Goal: Task Accomplishment & Management: Use online tool/utility

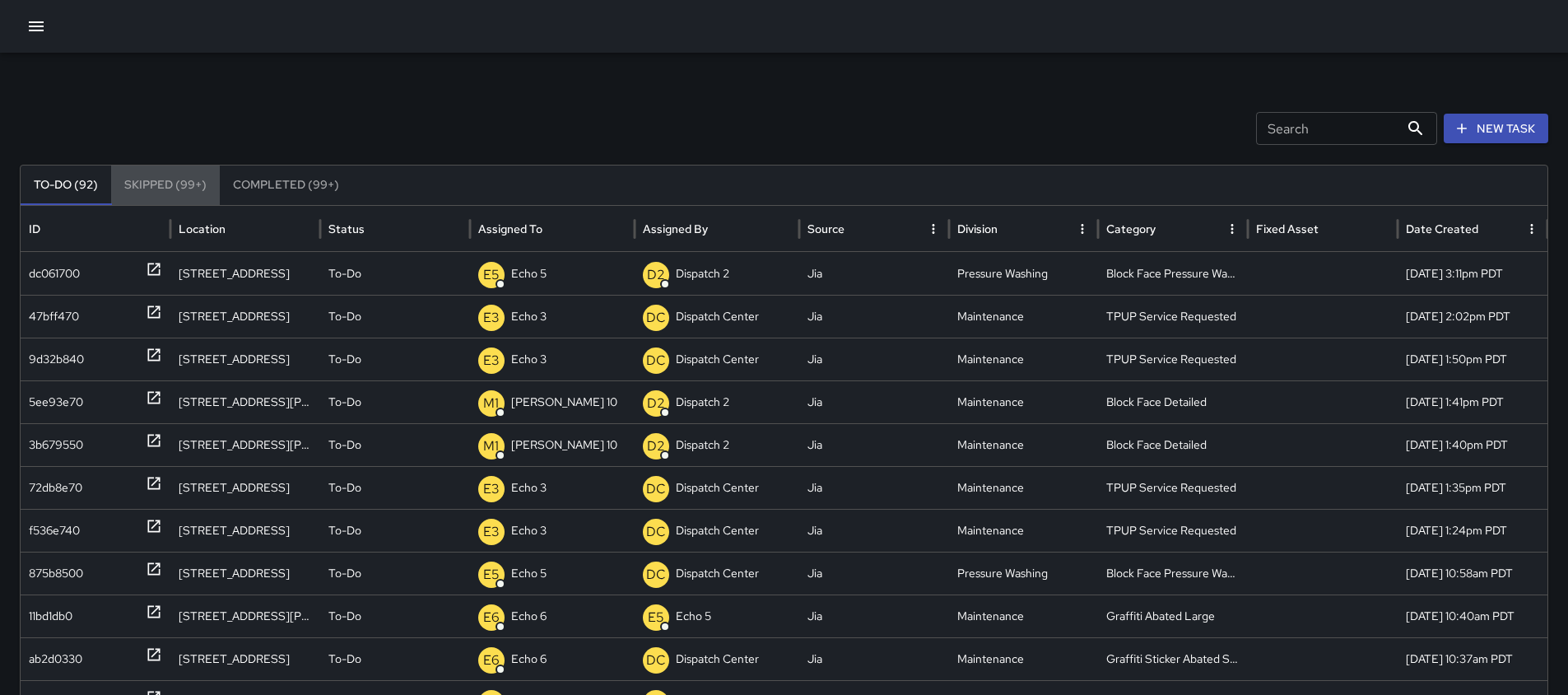
click at [202, 181] on button "Skipped (99+)" at bounding box center [166, 185] width 109 height 39
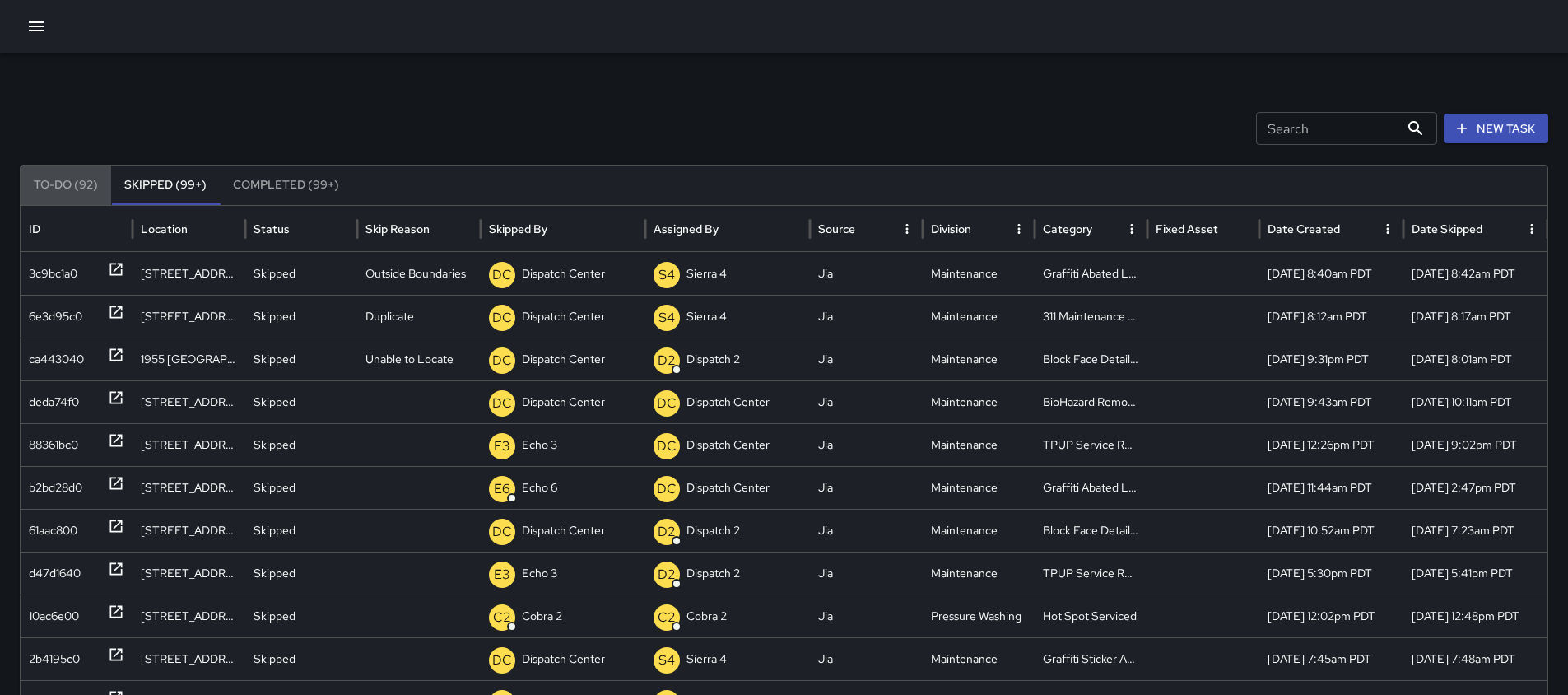
click at [65, 181] on button "To-Do (92)" at bounding box center [65, 185] width 91 height 39
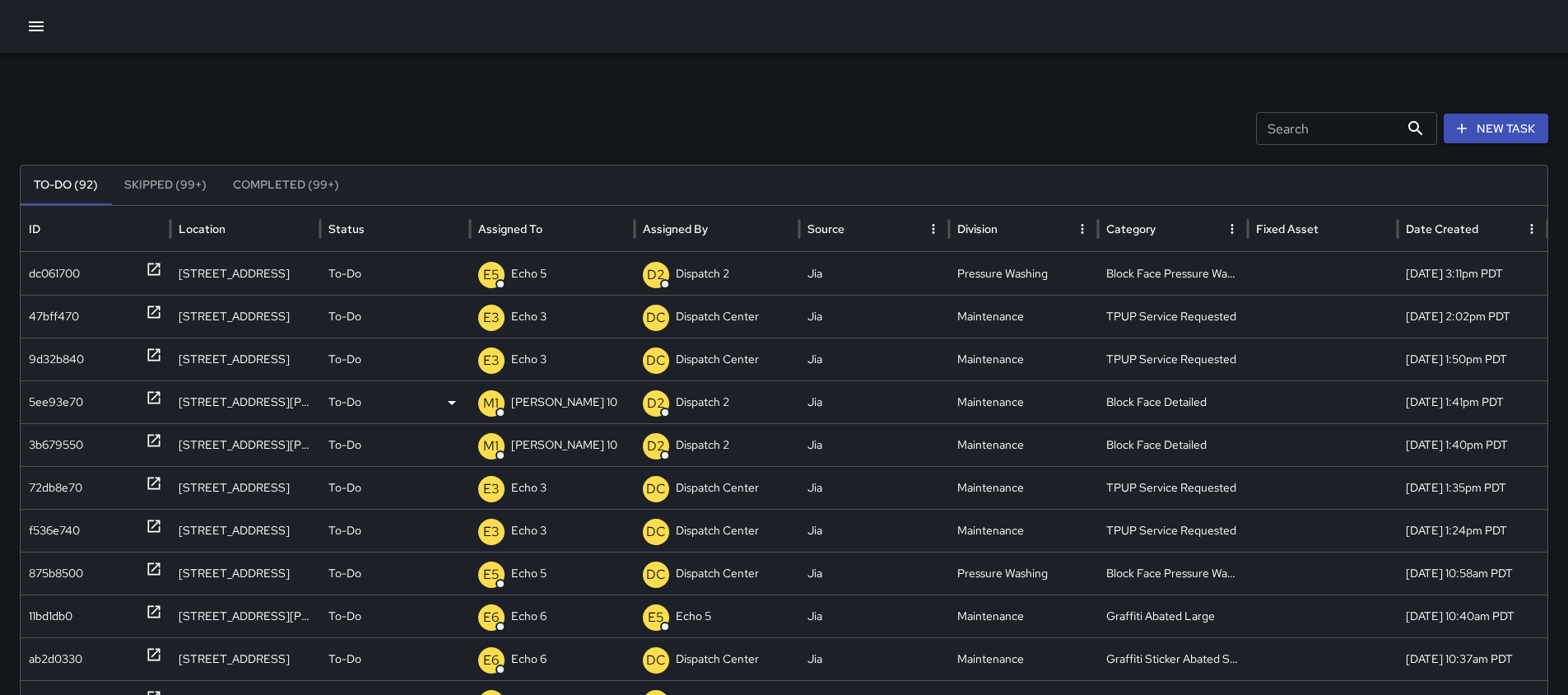
click at [340, 401] on p "To-Do" at bounding box center [344, 401] width 33 height 42
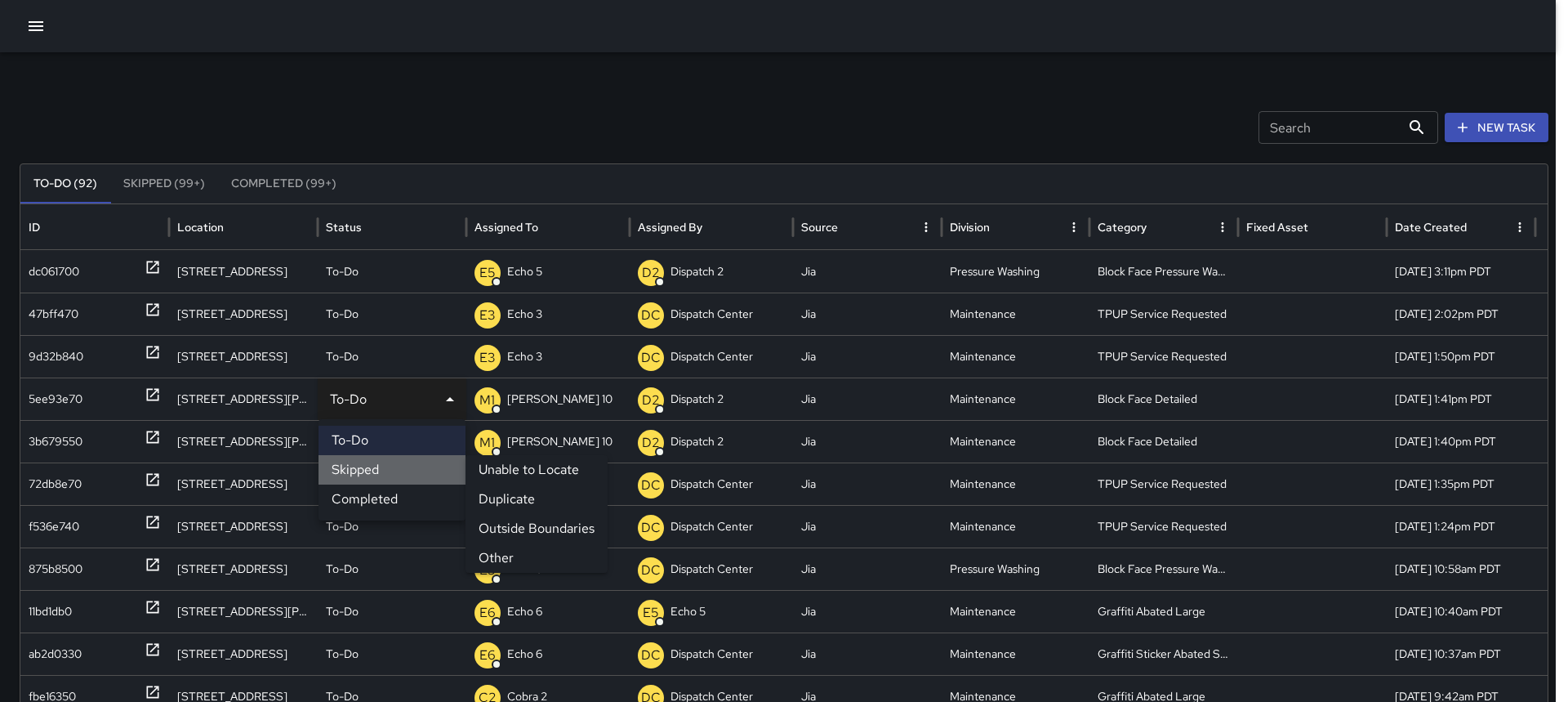
click at [352, 474] on li "Skipped" at bounding box center [392, 470] width 147 height 30
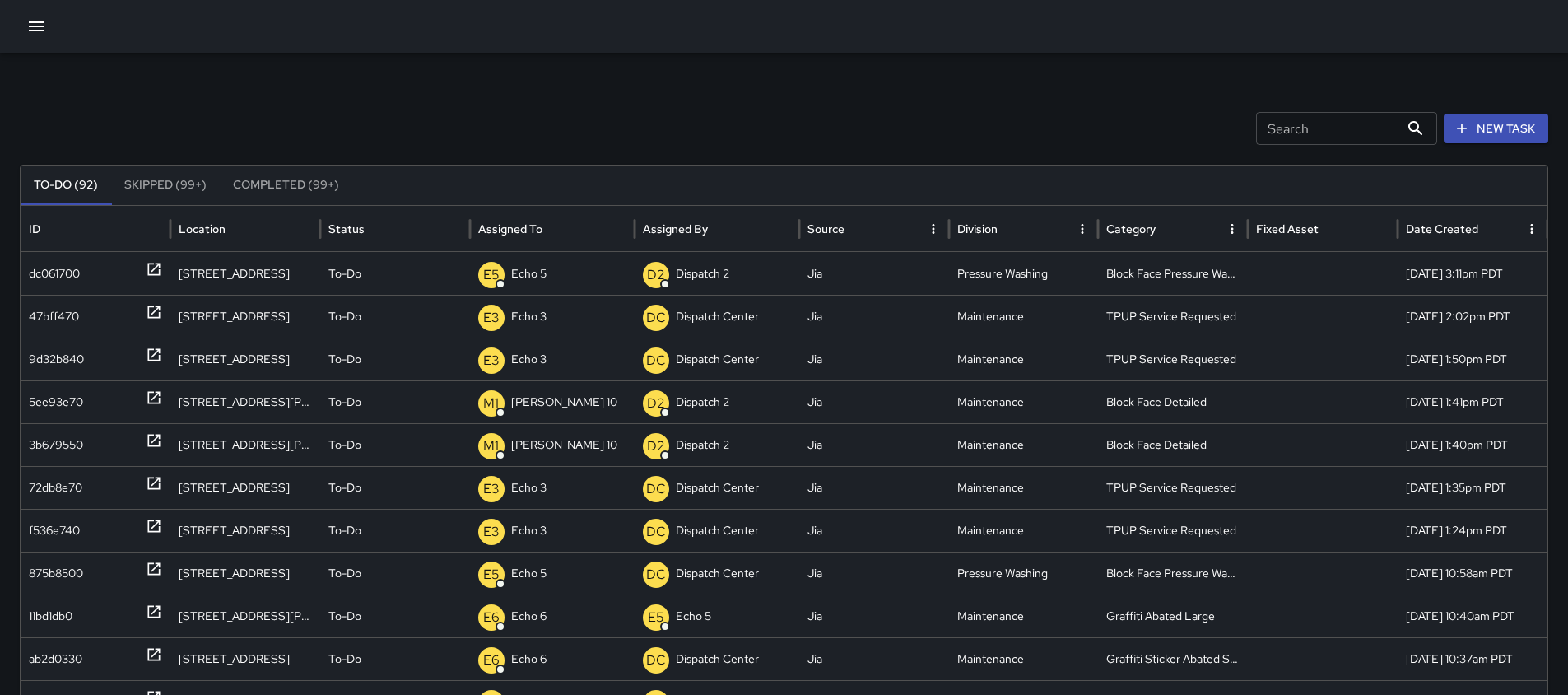
click at [155, 172] on button "Skipped (99+)" at bounding box center [166, 185] width 109 height 39
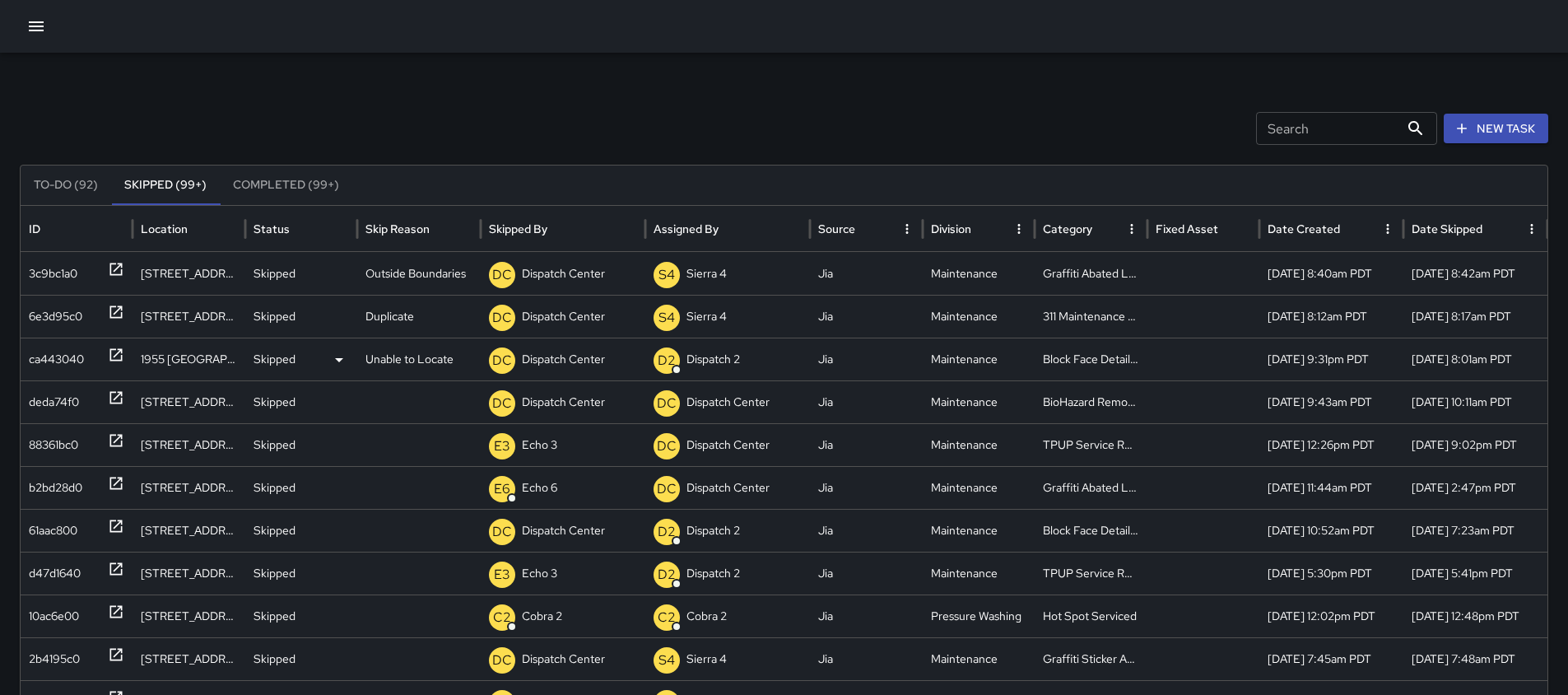
click at [107, 349] on div "ca443040" at bounding box center [77, 359] width 95 height 42
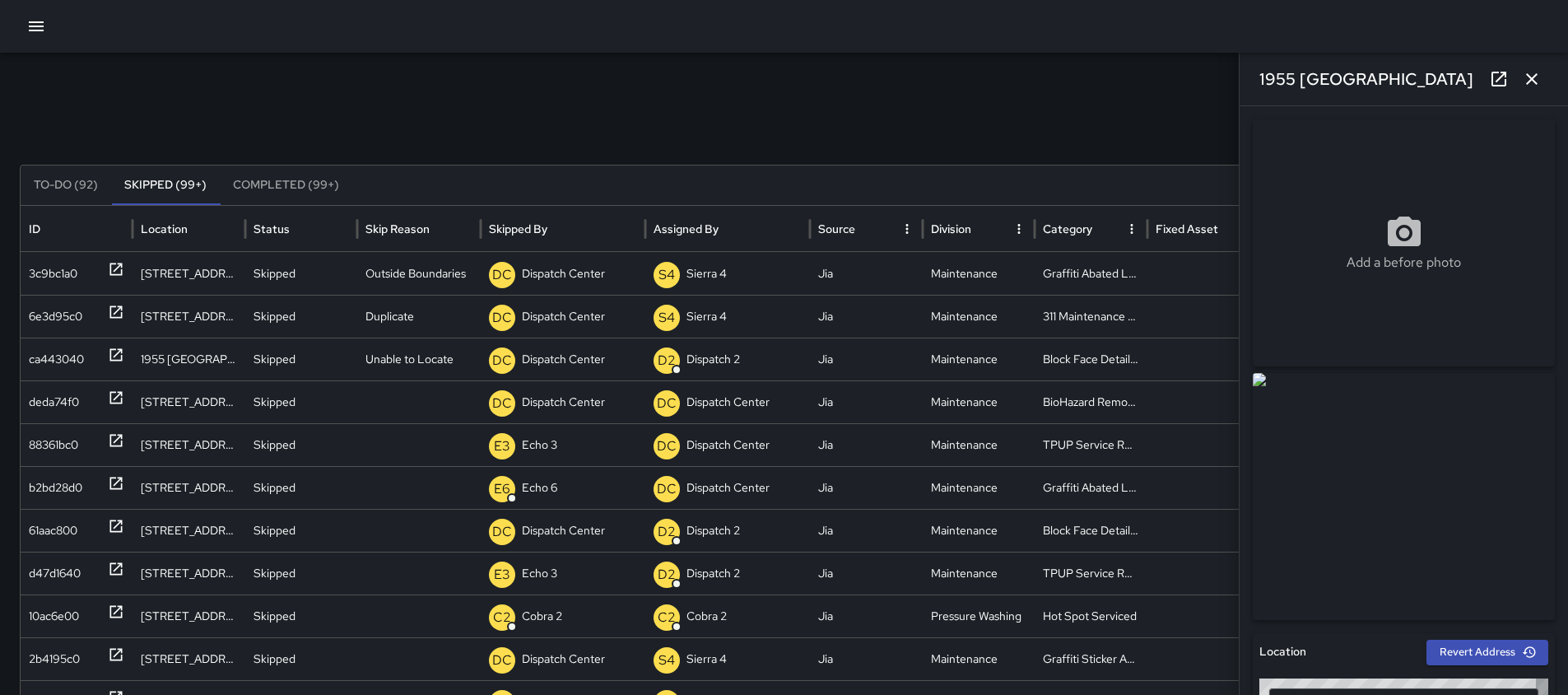
type input "**********"
click at [1526, 73] on icon "button" at bounding box center [1532, 79] width 20 height 20
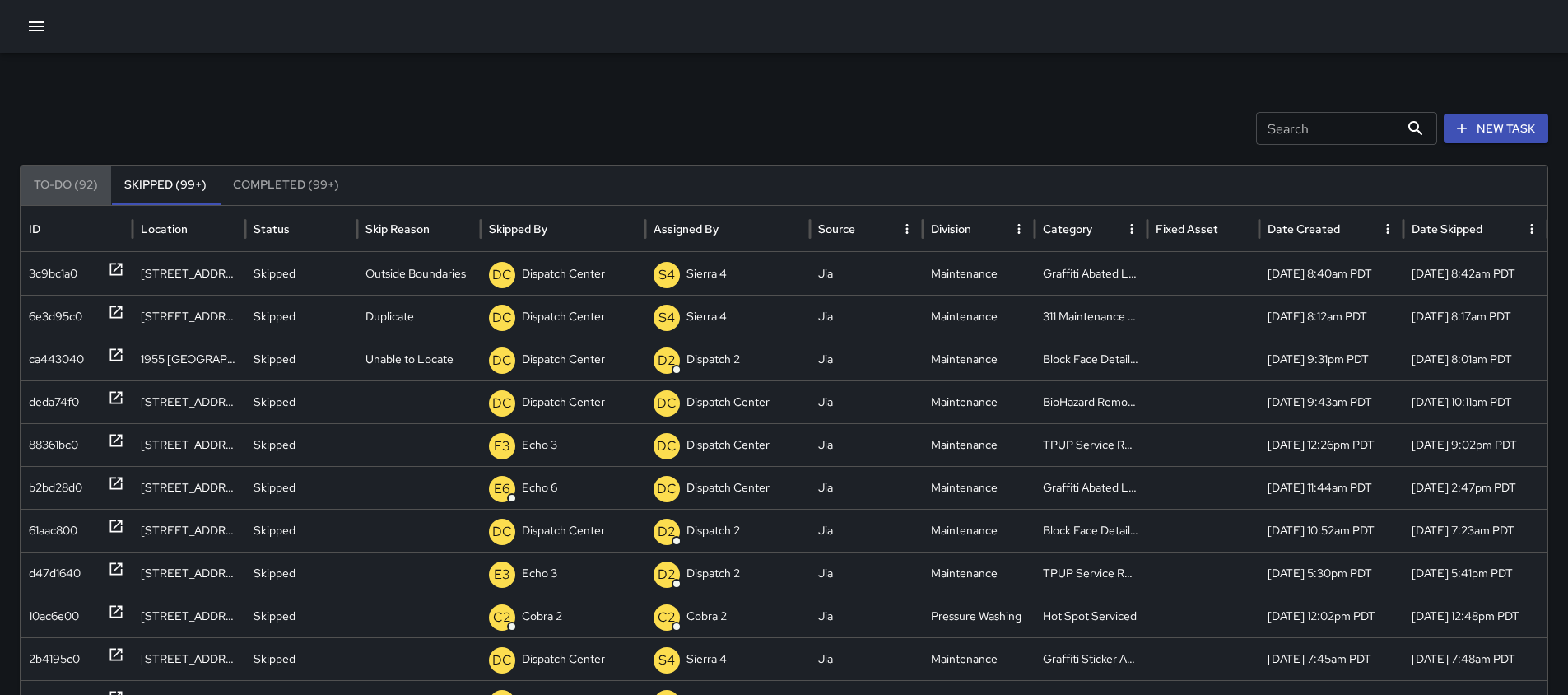
click at [77, 189] on button "To-Do (92)" at bounding box center [65, 185] width 91 height 39
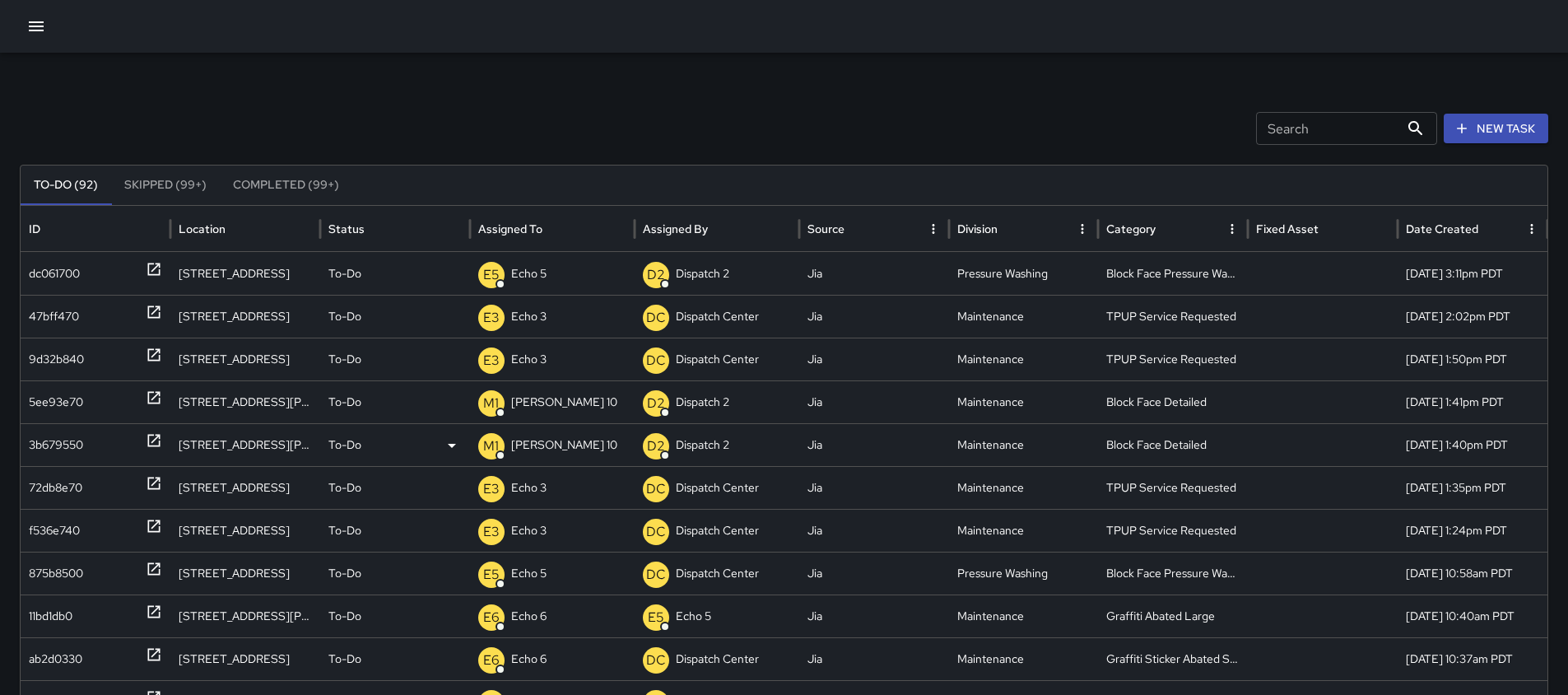
click at [153, 435] on icon at bounding box center [153, 441] width 12 height 12
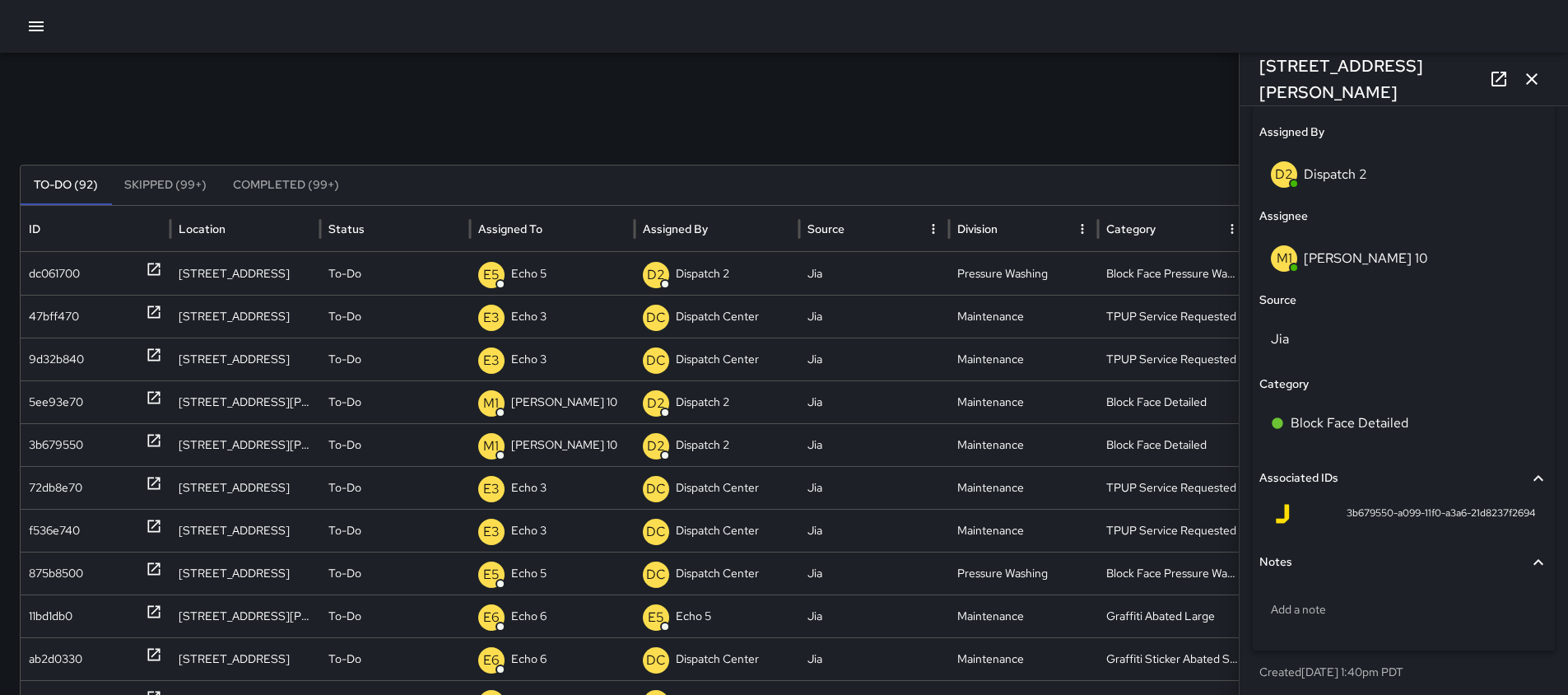
scroll to position [953, 0]
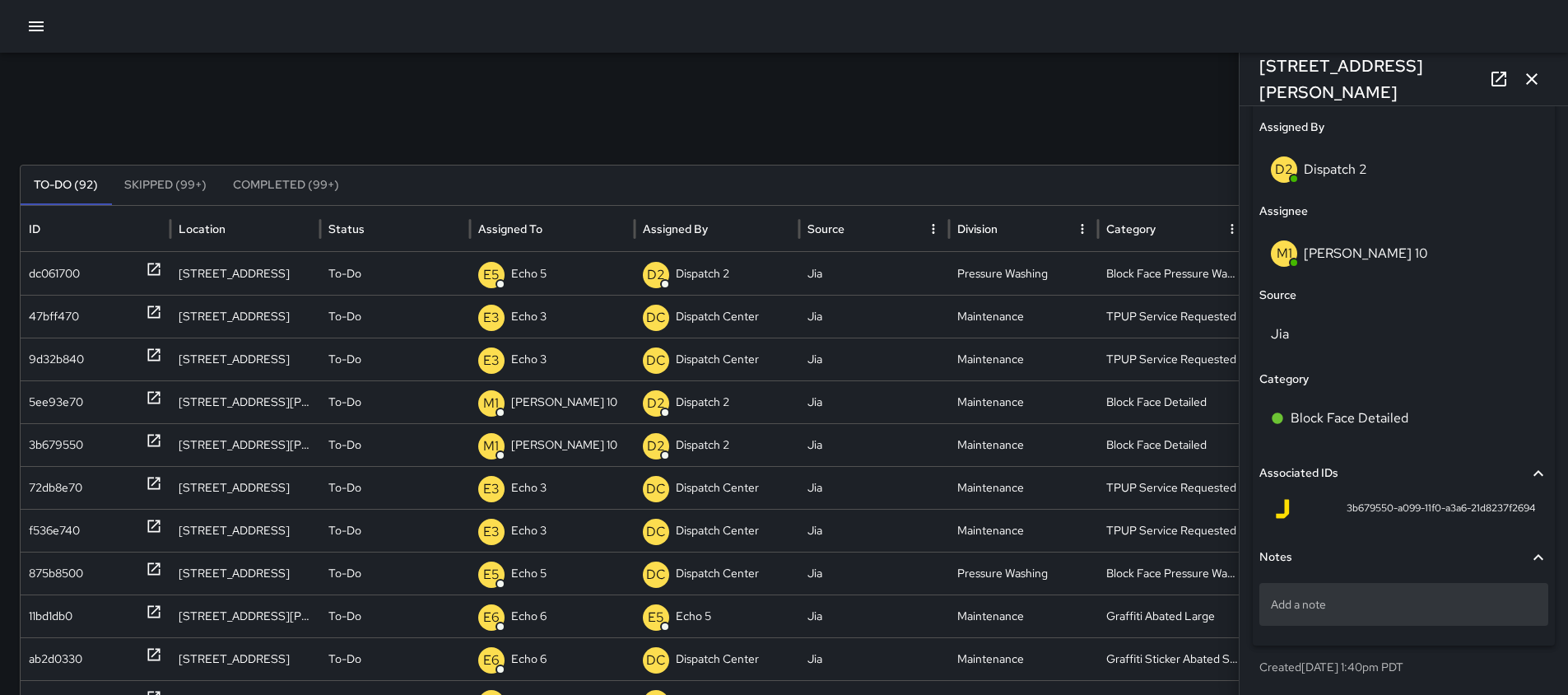
click at [1338, 605] on p "Add a note" at bounding box center [1404, 604] width 266 height 17
type textarea "*"
click at [1519, 73] on button "button" at bounding box center [1532, 79] width 33 height 33
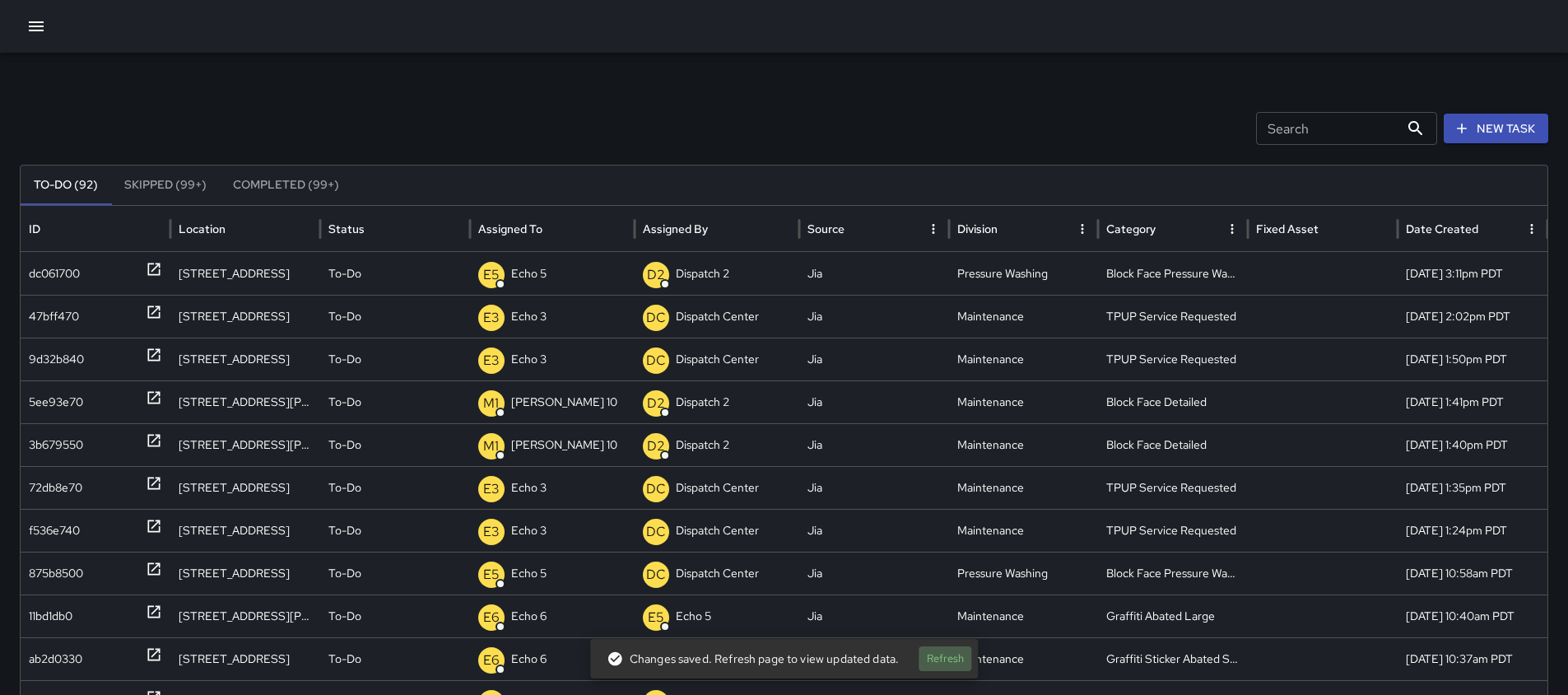
click at [946, 666] on button "Refresh" at bounding box center [945, 659] width 52 height 25
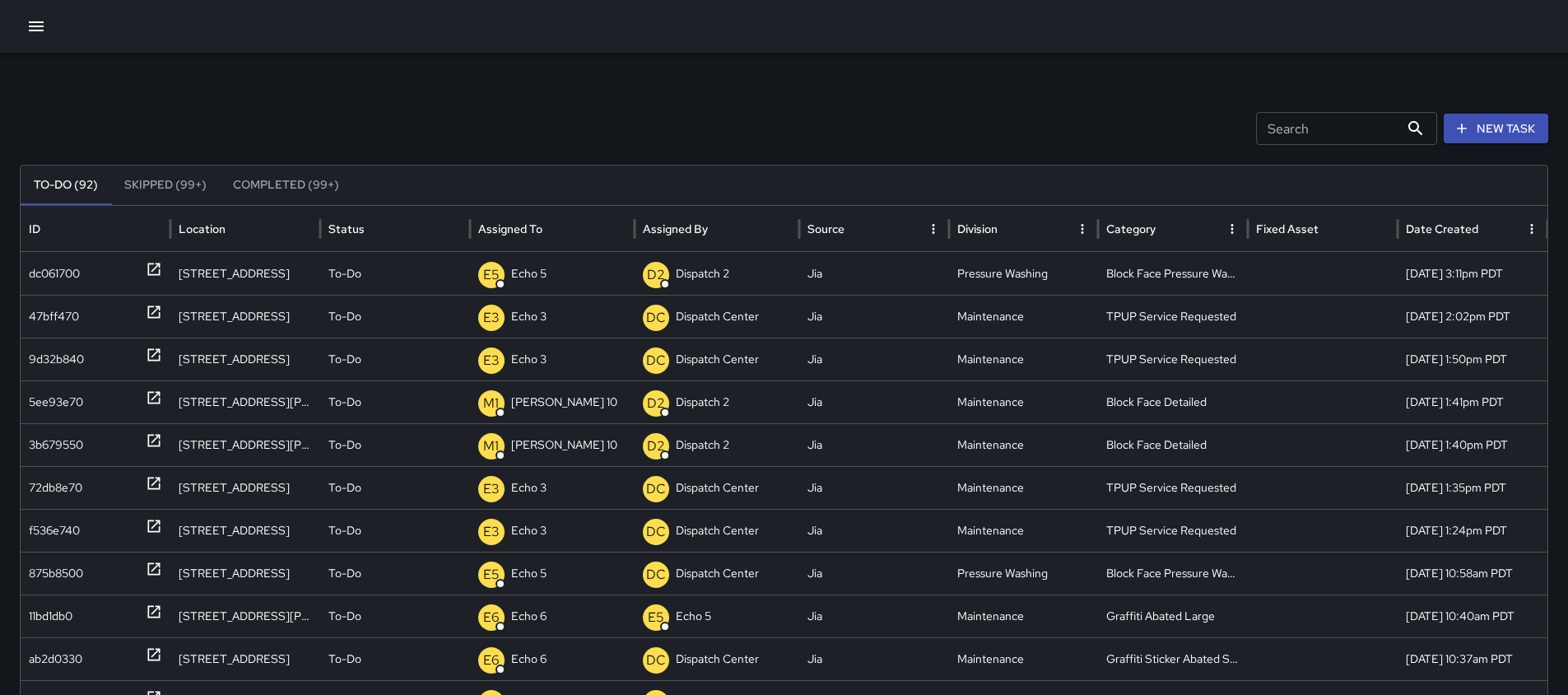
click at [35, 17] on button "button" at bounding box center [36, 26] width 33 height 33
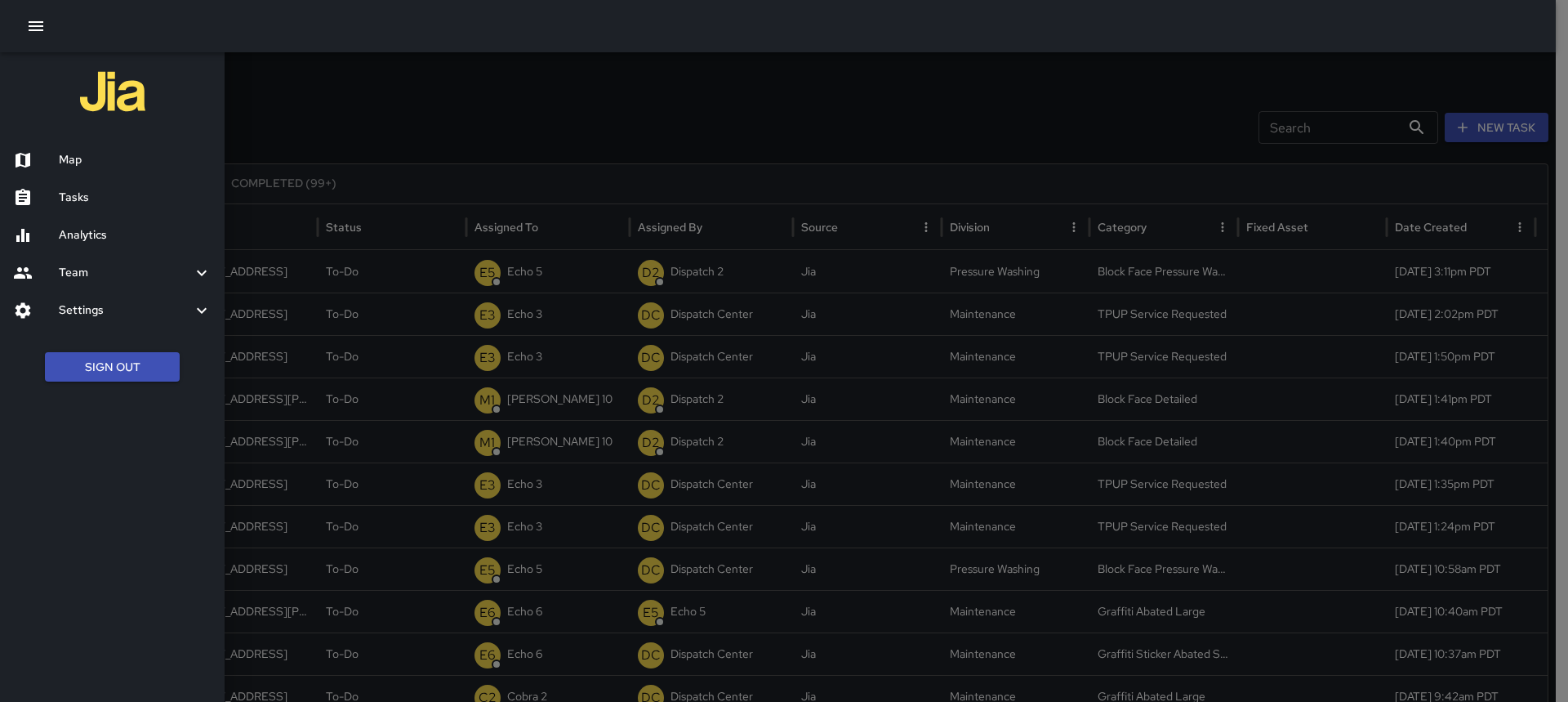
click at [112, 158] on h6 "Map" at bounding box center [135, 160] width 153 height 18
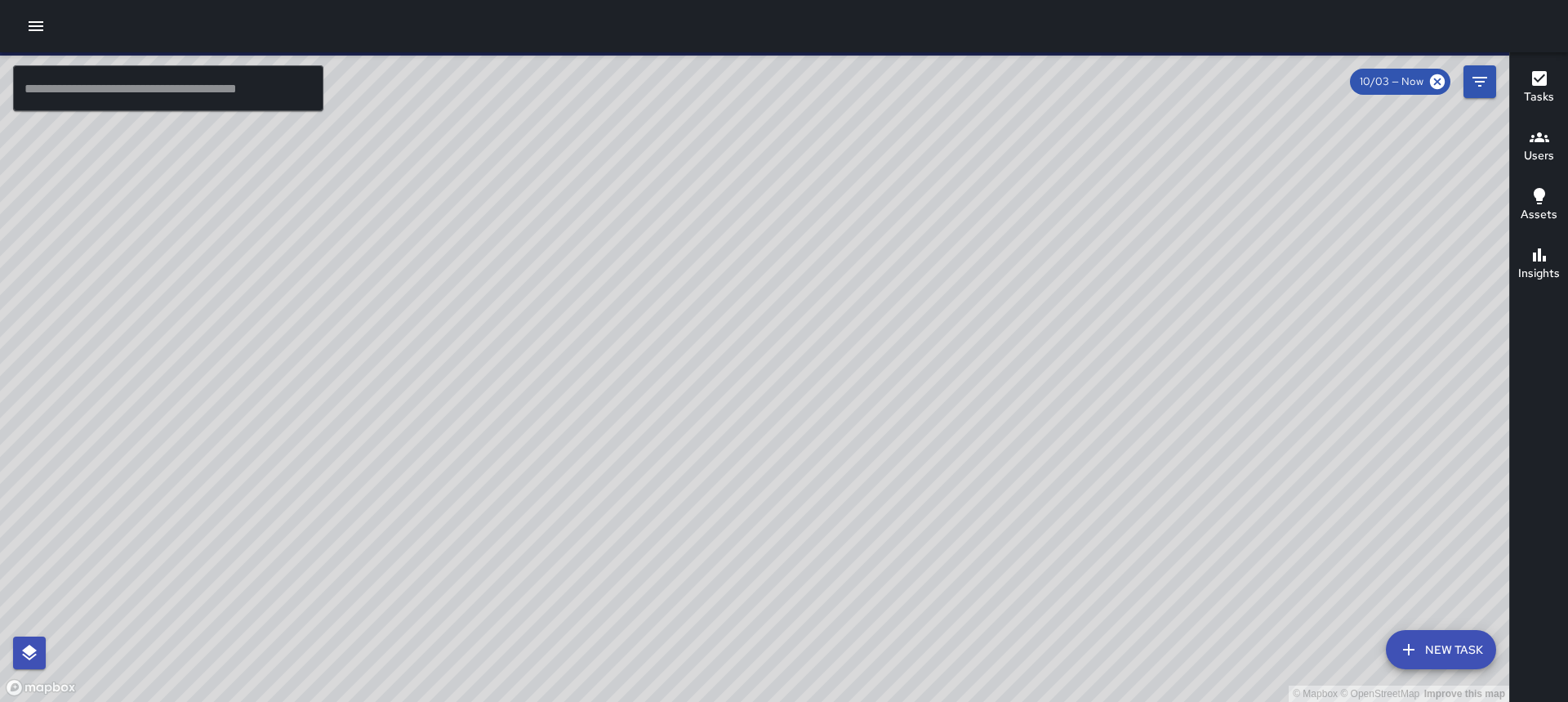
click at [22, 31] on button "button" at bounding box center [35, 26] width 32 height 32
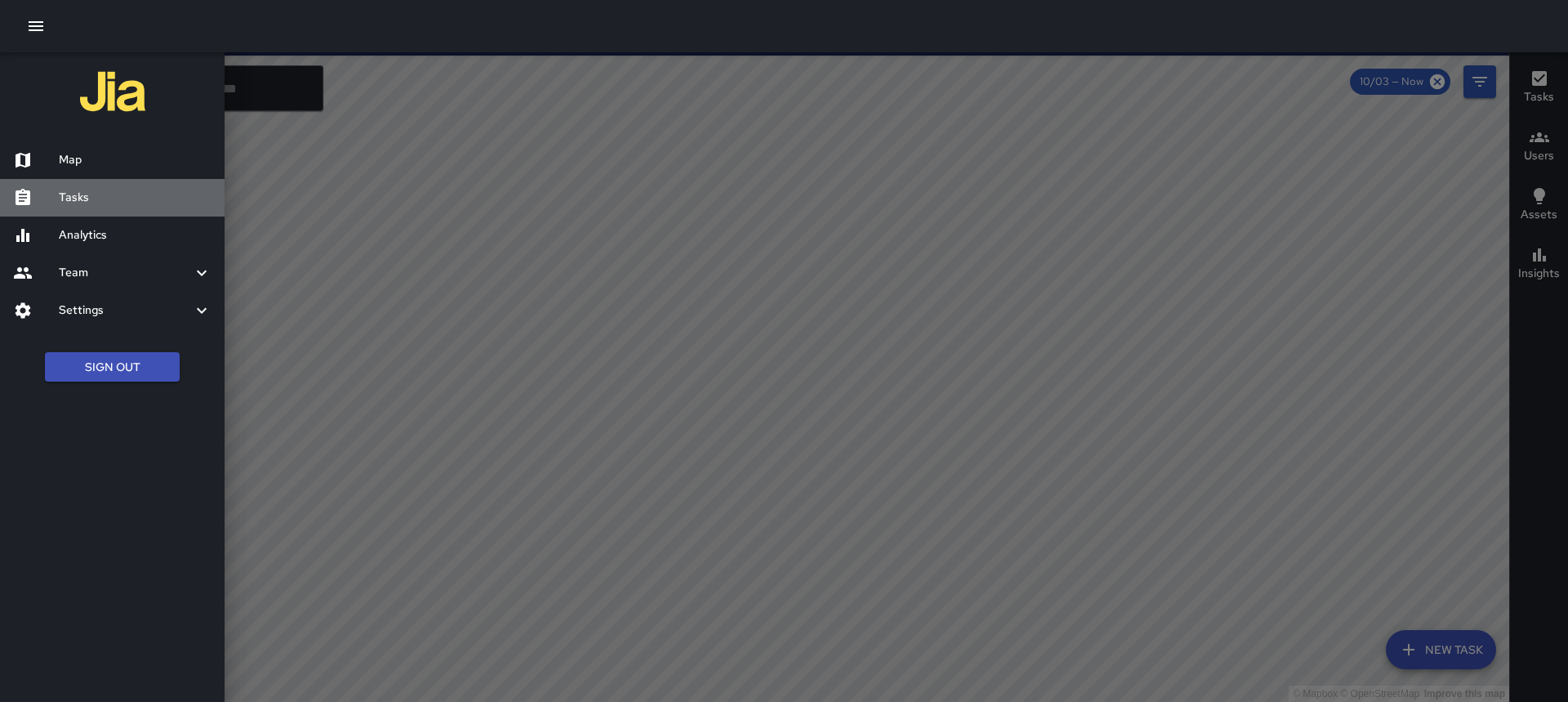
click at [82, 191] on h6 "Tasks" at bounding box center [135, 197] width 153 height 18
